Goal: Task Accomplishment & Management: Use online tool/utility

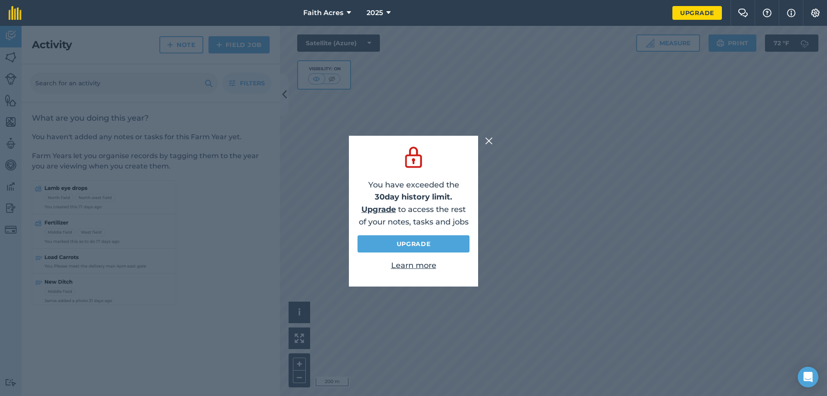
click at [491, 140] on img at bounding box center [489, 141] width 8 height 10
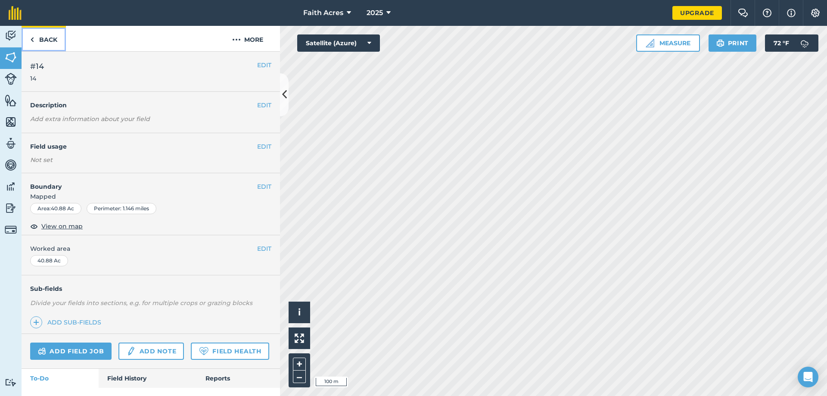
click at [31, 37] on img at bounding box center [32, 39] width 4 height 10
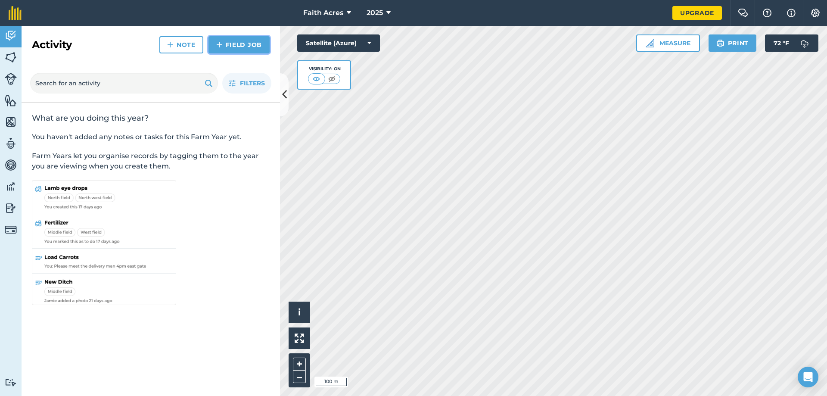
click at [235, 46] on link "Field Job" at bounding box center [238, 44] width 61 height 17
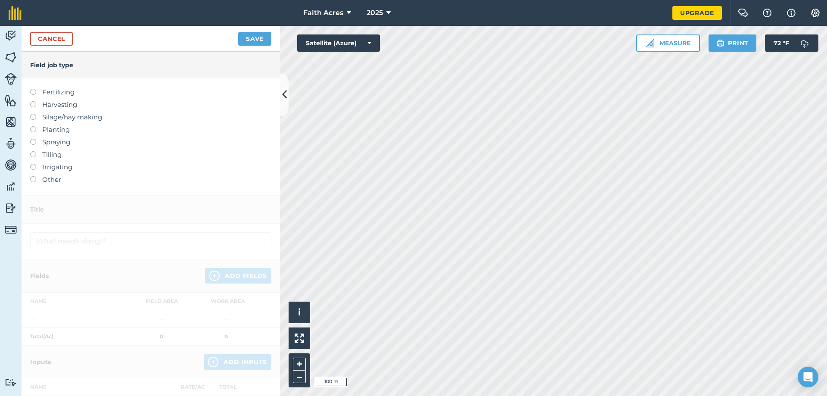
click at [31, 151] on label at bounding box center [36, 151] width 12 height 0
type input "Tilling"
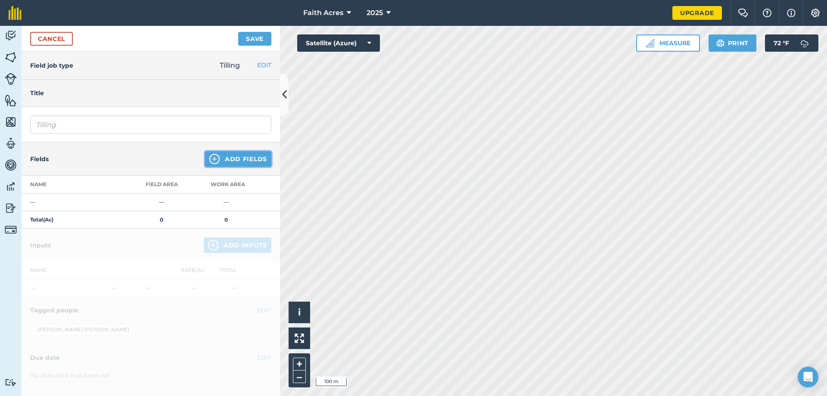
click at [213, 159] on img at bounding box center [214, 159] width 10 height 10
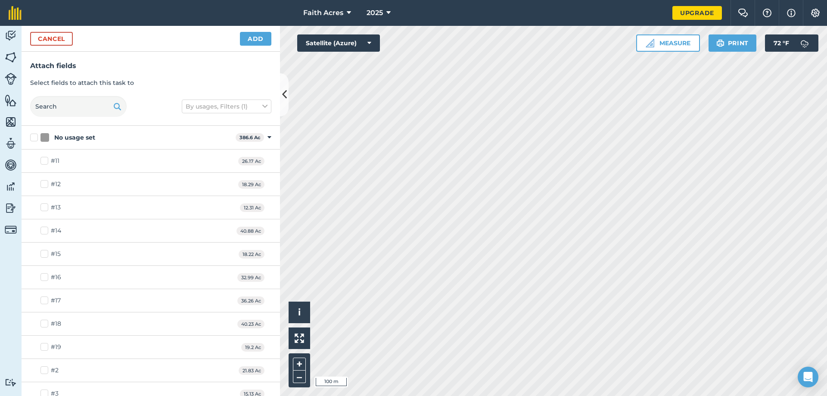
click at [43, 231] on label "#14" at bounding box center [50, 230] width 21 height 9
click at [43, 231] on input "#14" at bounding box center [43, 229] width 6 height 6
checkbox input "true"
click at [259, 40] on button "Add" at bounding box center [255, 39] width 31 height 14
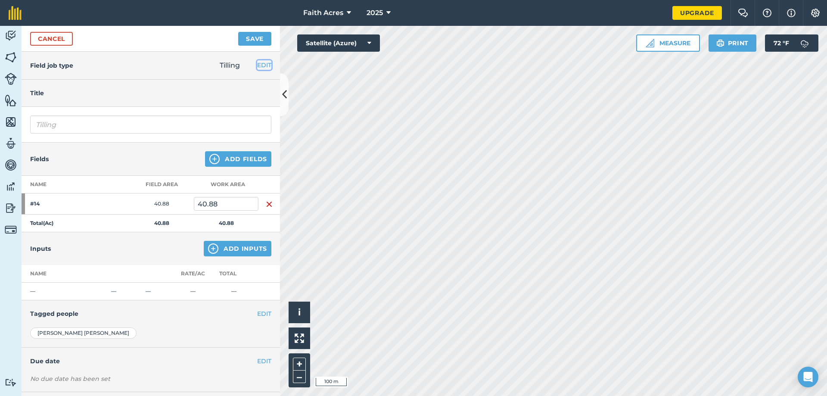
click at [257, 65] on button "EDIT" at bounding box center [264, 64] width 14 height 9
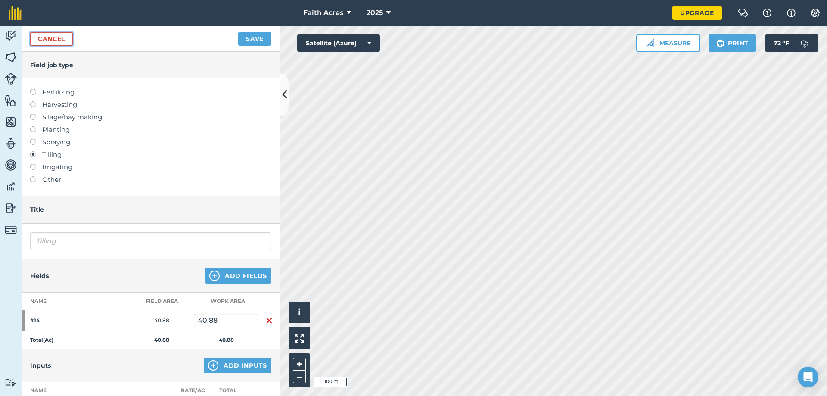
click at [47, 43] on link "Cancel" at bounding box center [51, 39] width 43 height 14
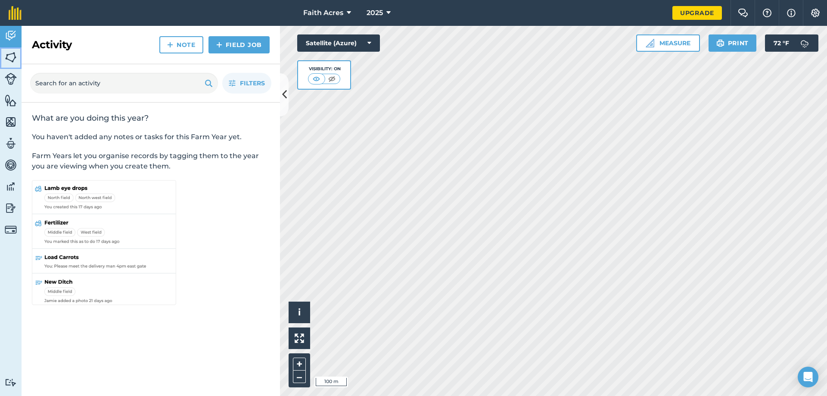
click at [15, 61] on img at bounding box center [11, 57] width 12 height 13
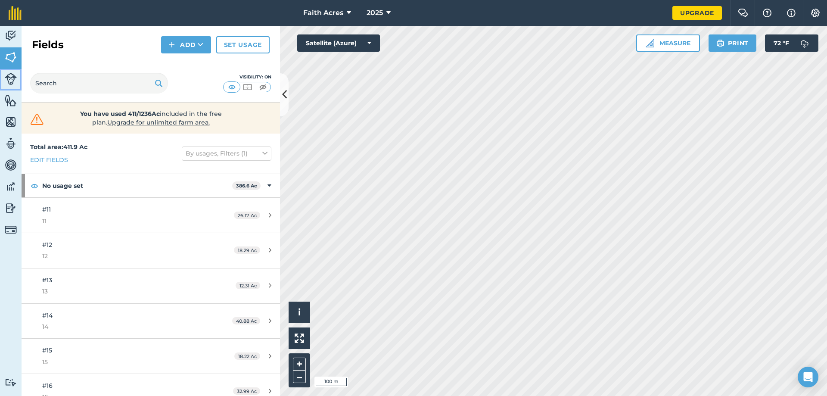
click at [9, 81] on img at bounding box center [11, 79] width 12 height 12
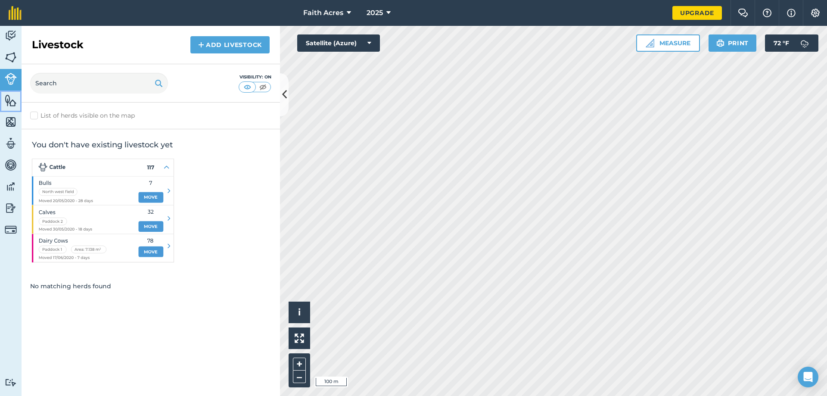
click at [12, 103] on img at bounding box center [11, 100] width 12 height 13
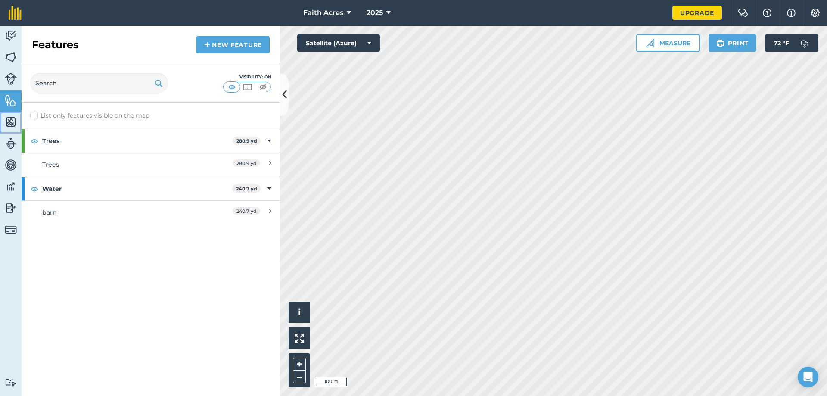
click at [12, 119] on img at bounding box center [11, 121] width 12 height 13
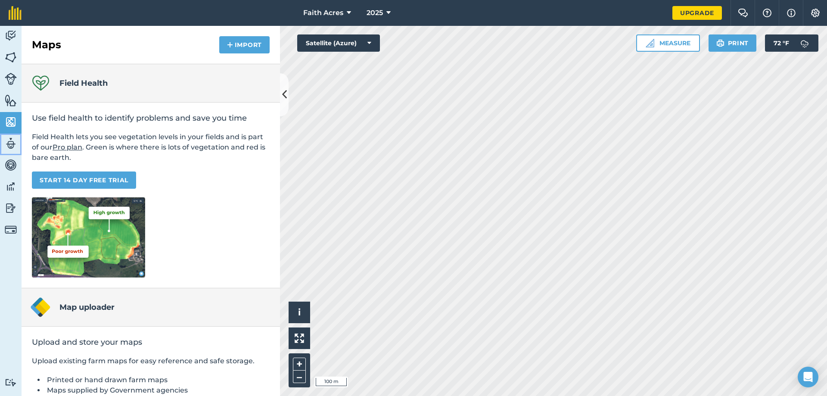
click at [9, 143] on img at bounding box center [11, 143] width 12 height 13
select select "MEMBER"
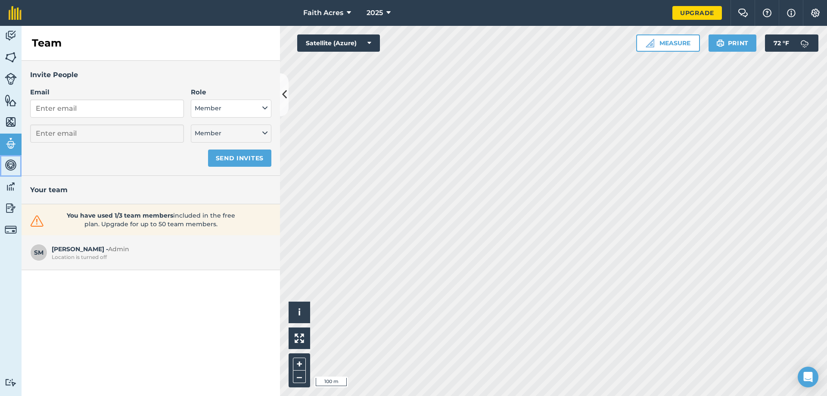
click at [11, 167] on img at bounding box center [11, 164] width 12 height 13
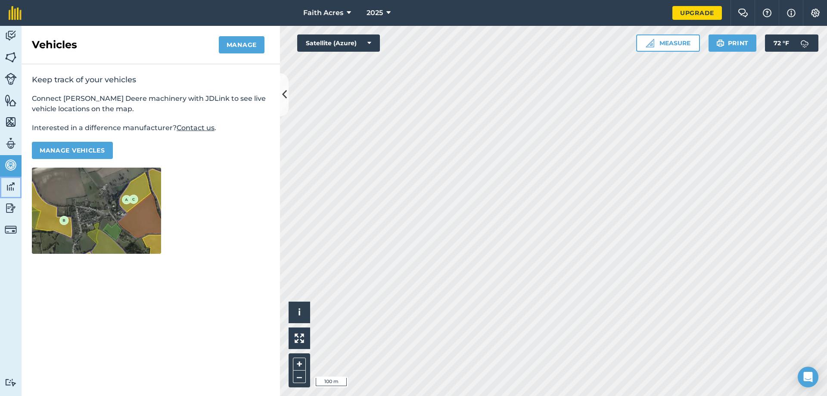
click at [10, 186] on img at bounding box center [11, 186] width 12 height 13
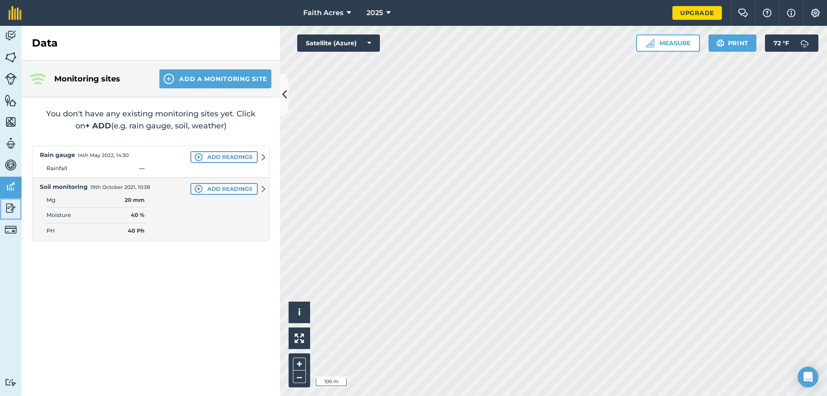
click at [12, 209] on img at bounding box center [11, 207] width 12 height 13
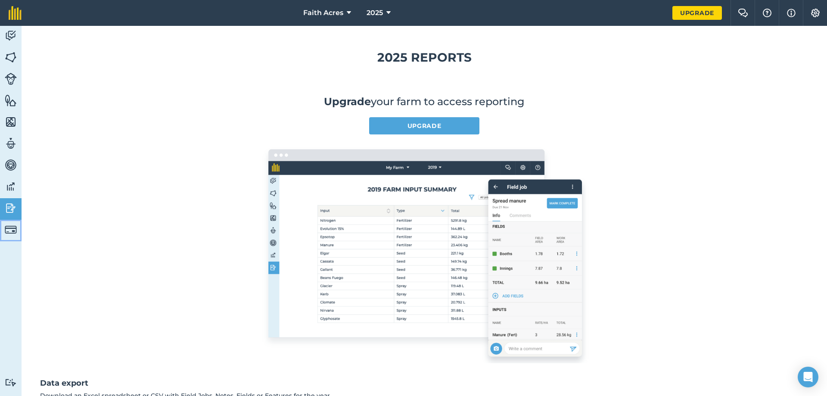
click at [12, 229] on img at bounding box center [11, 229] width 12 height 12
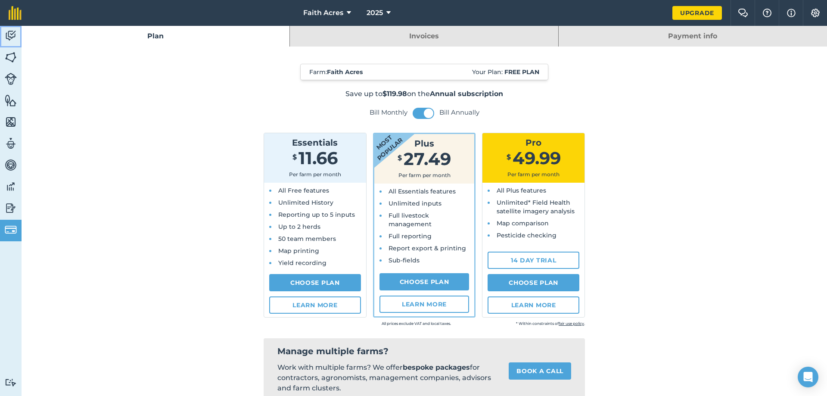
click at [8, 35] on img at bounding box center [11, 35] width 12 height 13
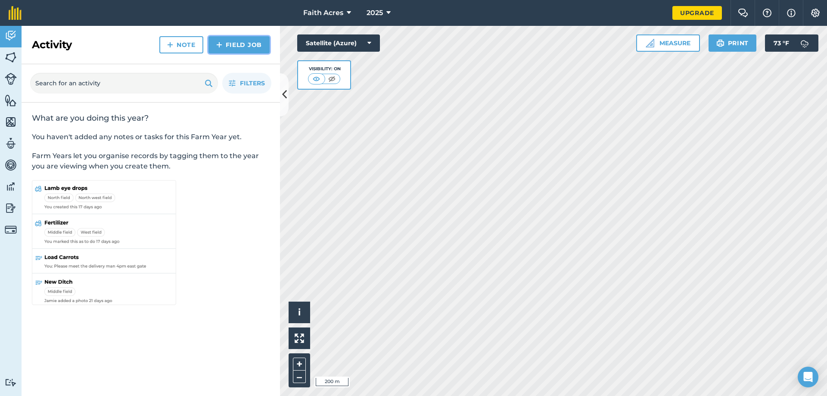
click at [242, 43] on link "Field Job" at bounding box center [238, 44] width 61 height 17
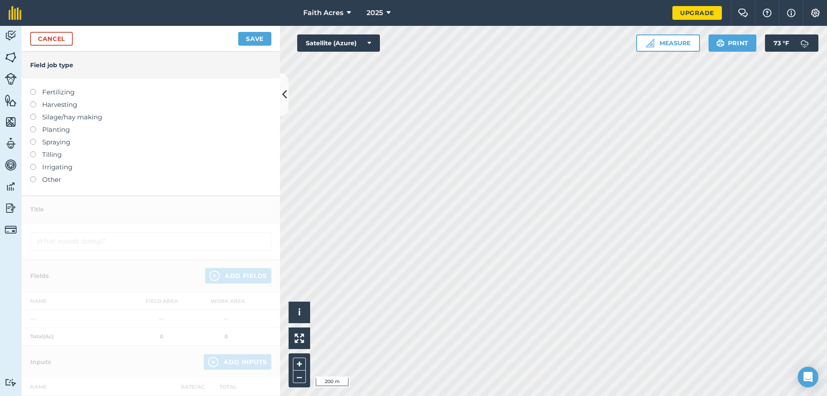
click at [35, 157] on label "Tilling" at bounding box center [150, 154] width 241 height 10
type input "Tilling"
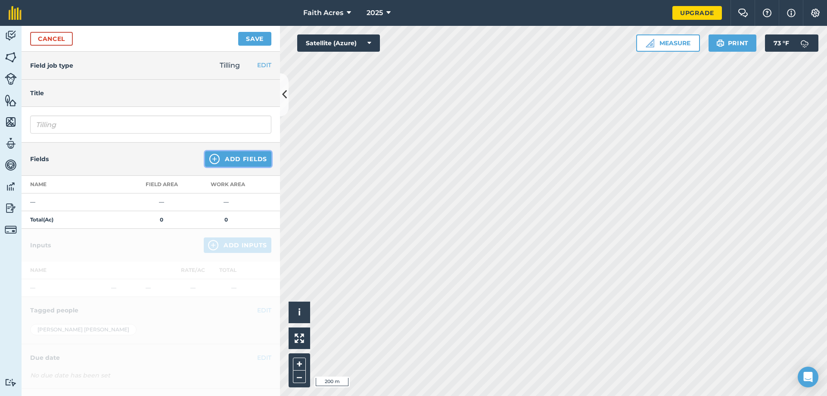
click at [245, 160] on button "Add Fields" at bounding box center [238, 158] width 66 height 15
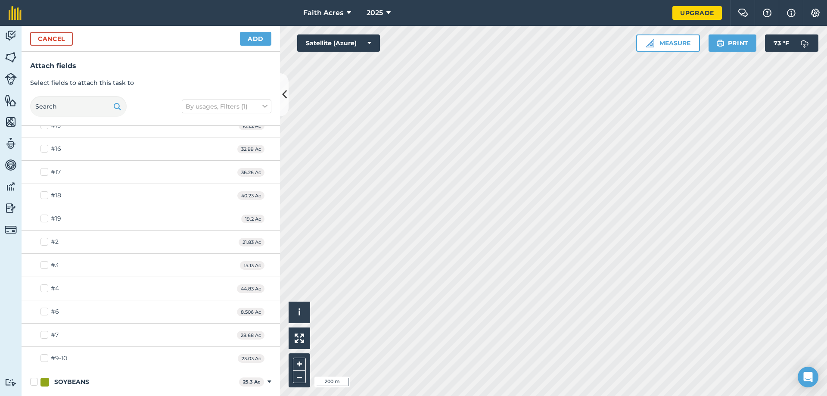
scroll to position [129, 0]
click at [45, 337] on label "#7" at bounding box center [49, 333] width 18 height 9
click at [45, 335] on input "#7" at bounding box center [43, 332] width 6 height 6
checkbox input "true"
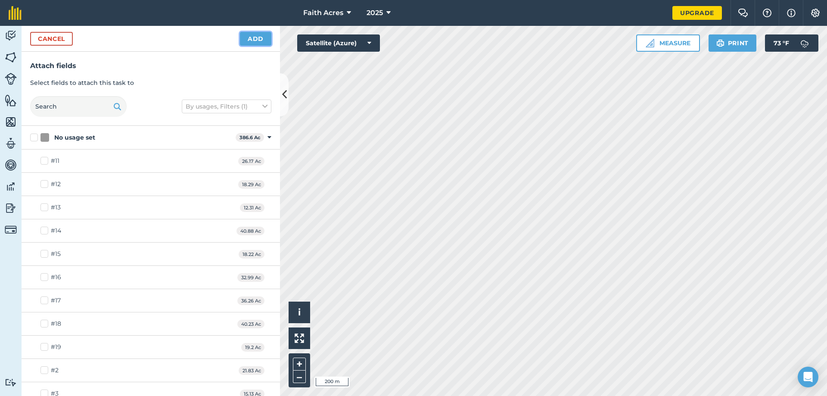
click at [260, 37] on button "Add" at bounding box center [255, 39] width 31 height 14
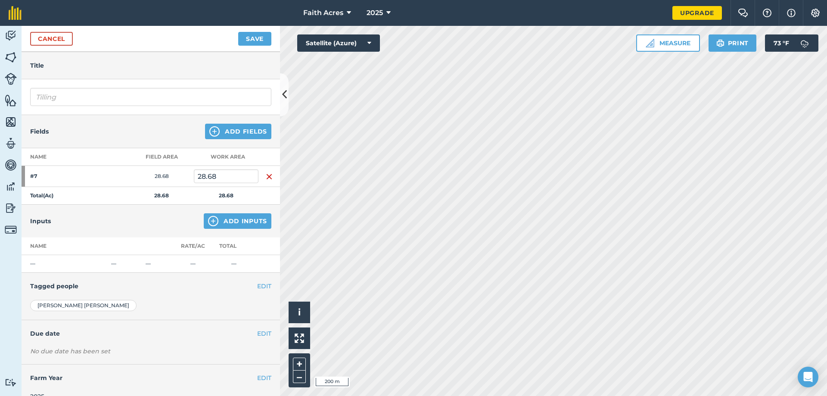
scroll to position [42, 0]
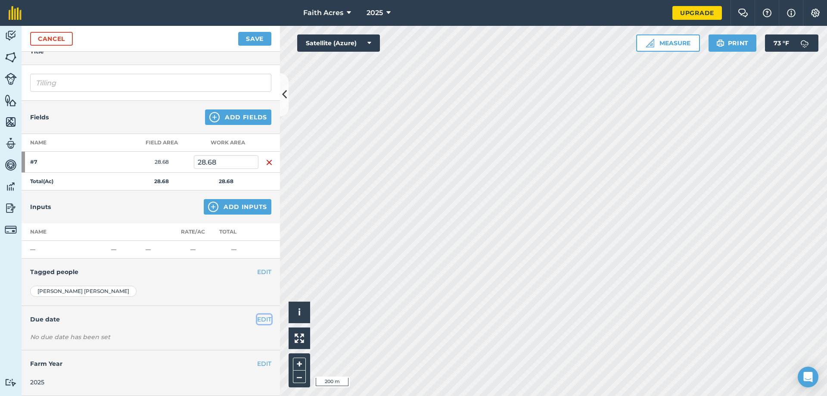
click at [257, 319] on button "EDIT" at bounding box center [264, 318] width 14 height 9
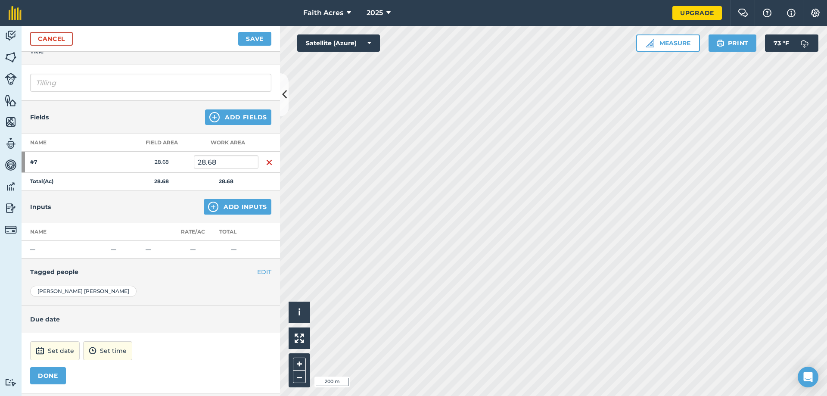
click at [210, 291] on div "Shane Martin" at bounding box center [150, 290] width 241 height 11
click at [52, 376] on button "DONE" at bounding box center [48, 375] width 36 height 17
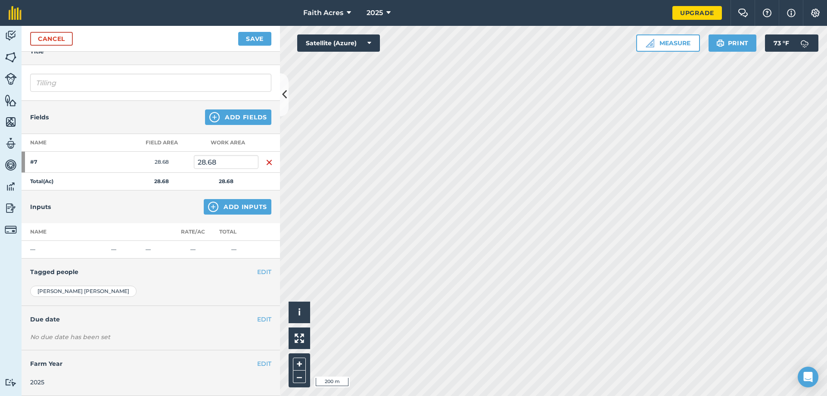
scroll to position [0, 0]
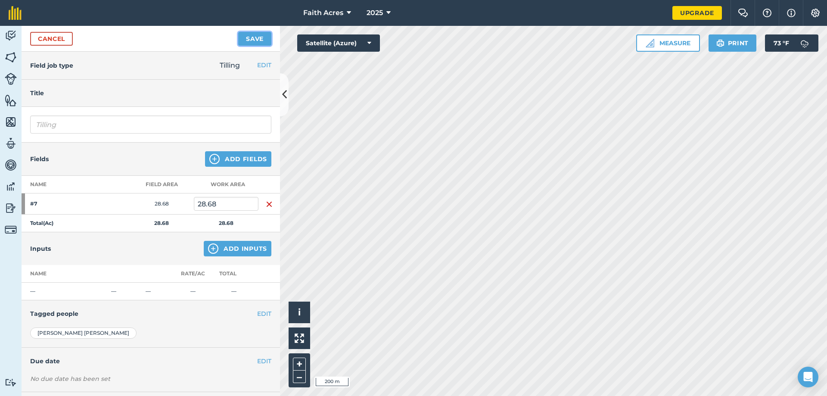
click at [262, 35] on button "Save" at bounding box center [254, 39] width 33 height 14
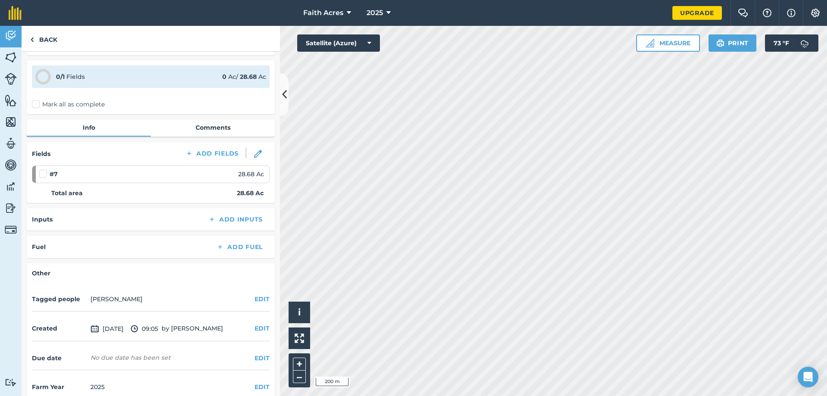
scroll to position [38, 0]
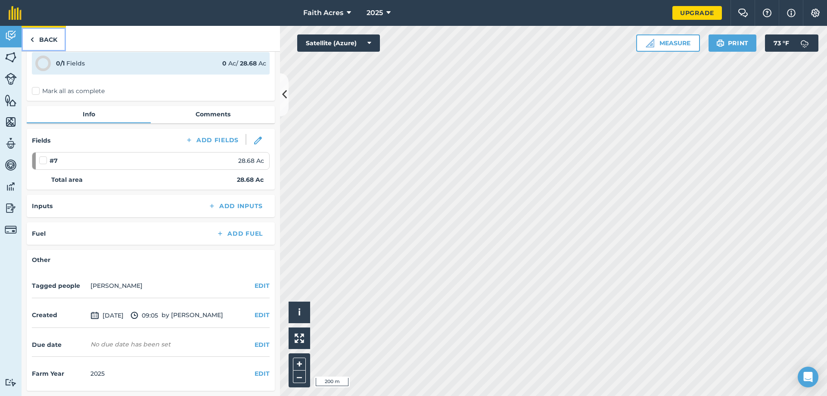
click at [36, 39] on link "Back" at bounding box center [44, 38] width 44 height 25
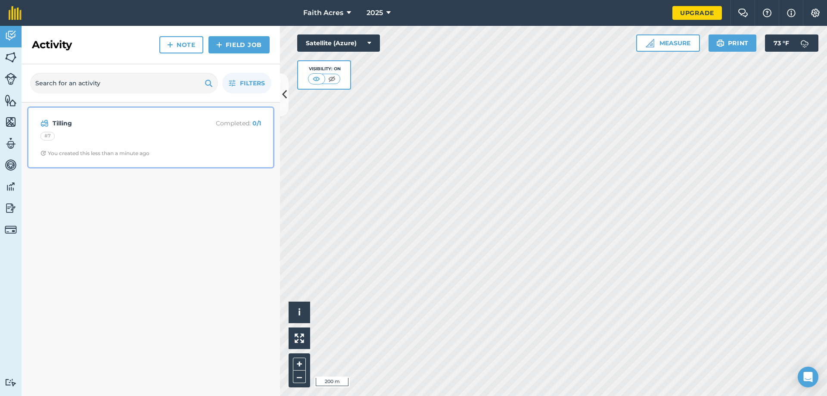
click at [234, 124] on p "Completed : 0 / 1" at bounding box center [226, 122] width 68 height 9
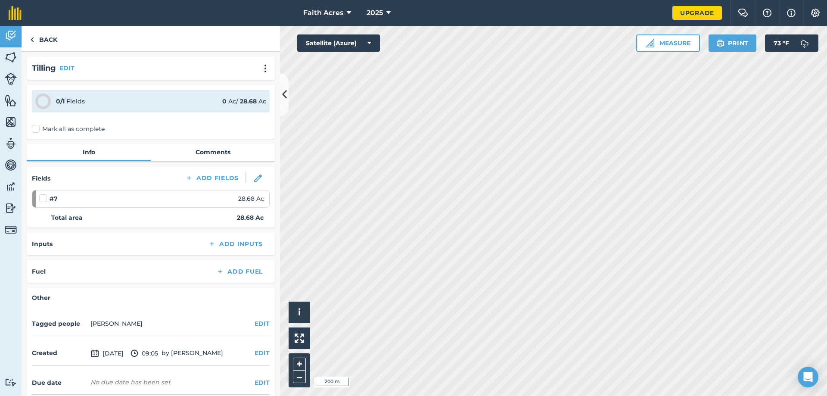
click at [37, 130] on label "Mark all as complete" at bounding box center [68, 128] width 73 height 9
click at [37, 130] on input "Mark all as complete" at bounding box center [35, 127] width 6 height 6
checkbox input "false"
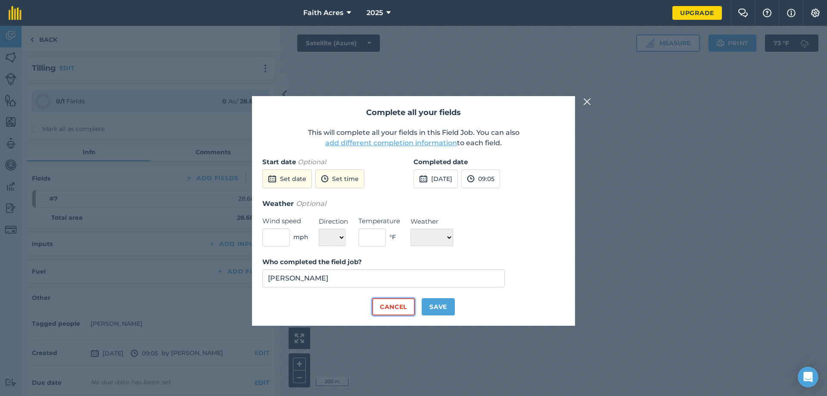
click at [385, 307] on button "Cancel" at bounding box center [393, 306] width 43 height 17
